Goal: Information Seeking & Learning: Stay updated

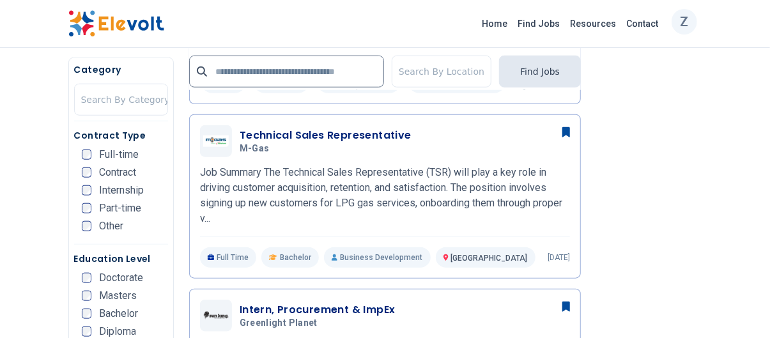
scroll to position [503, 0]
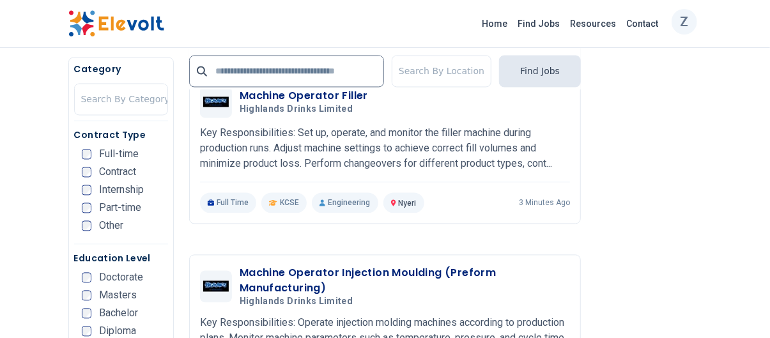
scroll to position [1076, 0]
